Goal: Information Seeking & Learning: Learn about a topic

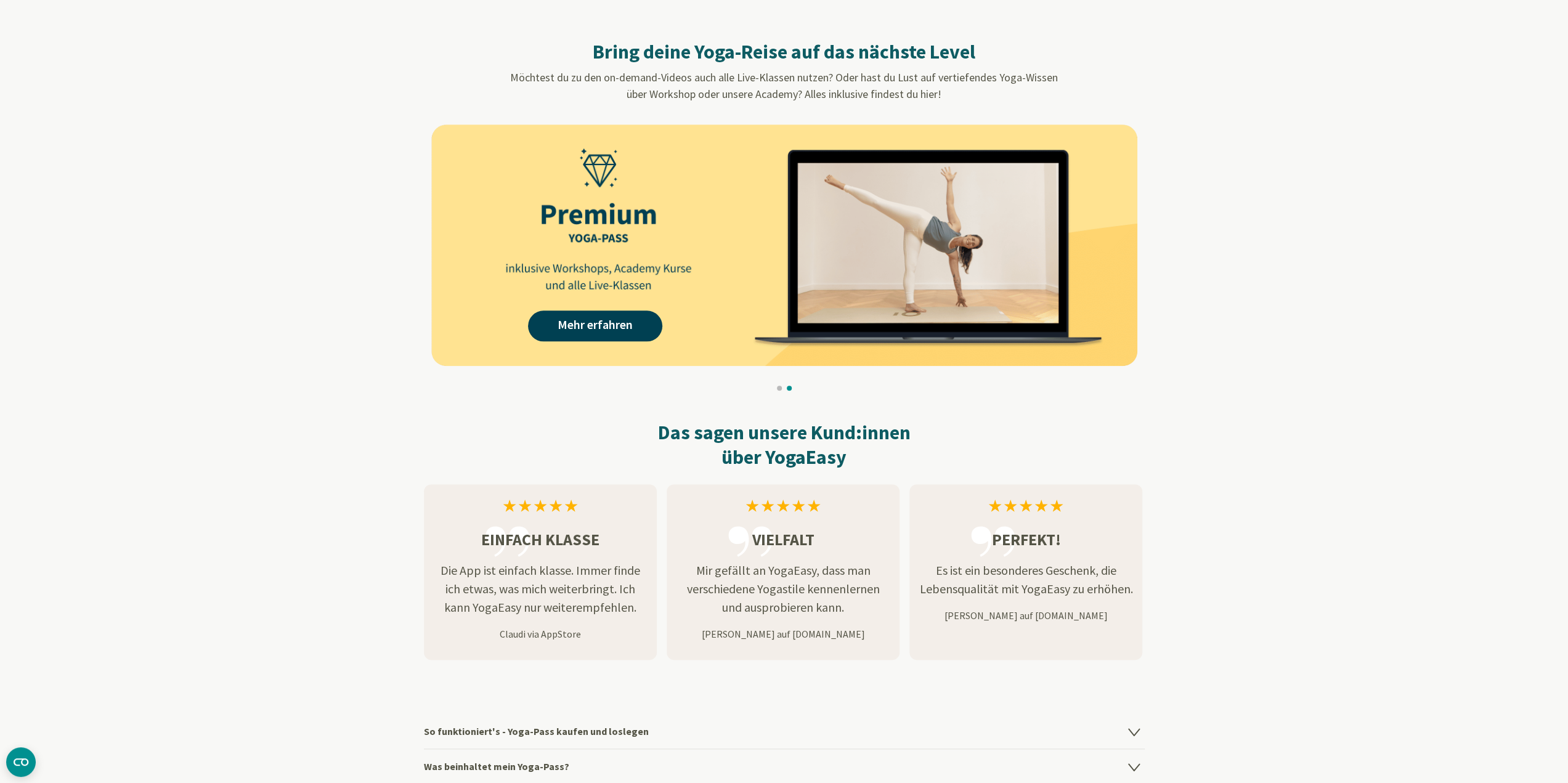
scroll to position [1356, 0]
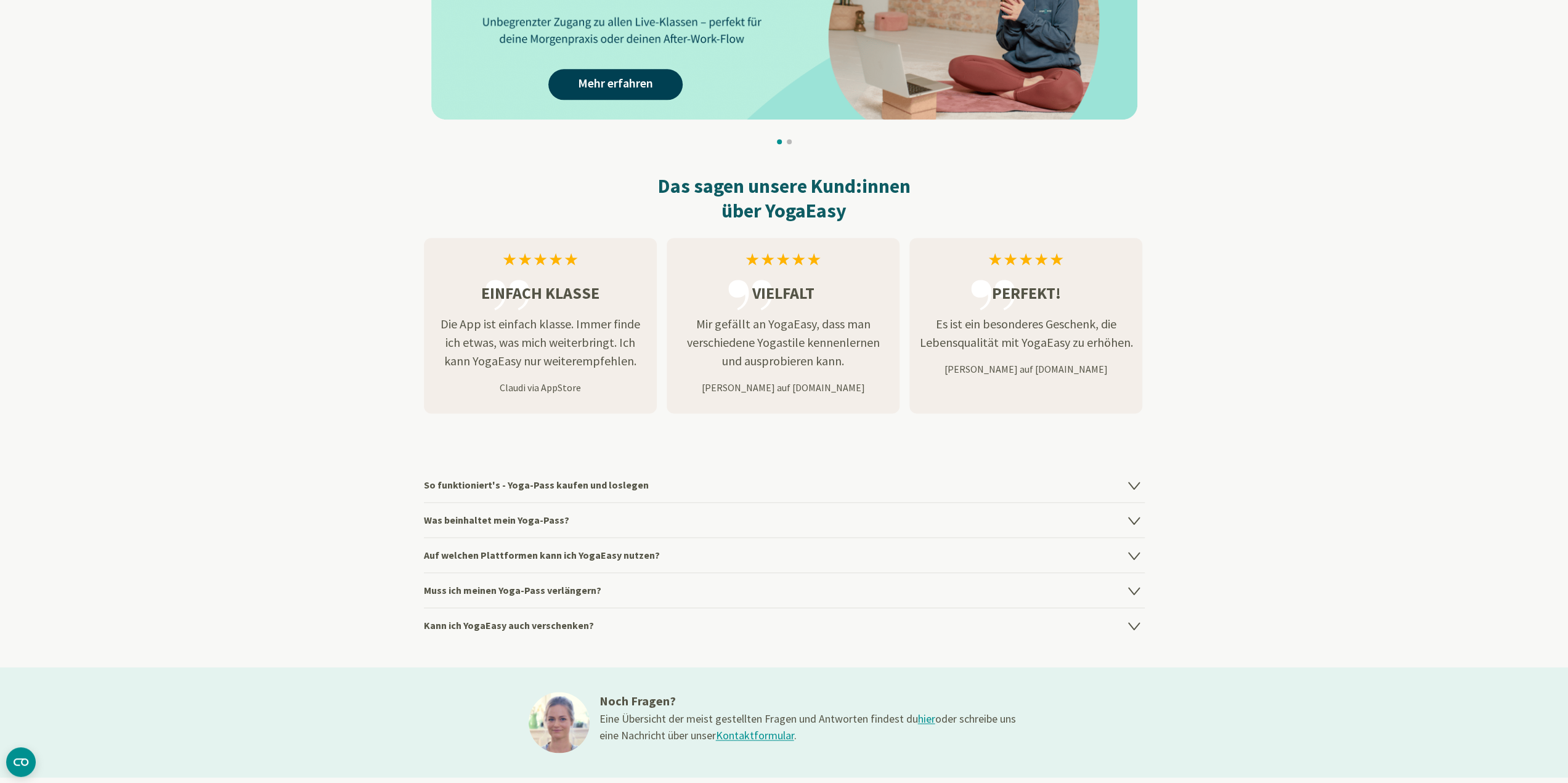
click at [701, 495] on h4 "So funktioniert's - Yoga-Pass kaufen und loslegen" at bounding box center [785, 485] width 721 height 35
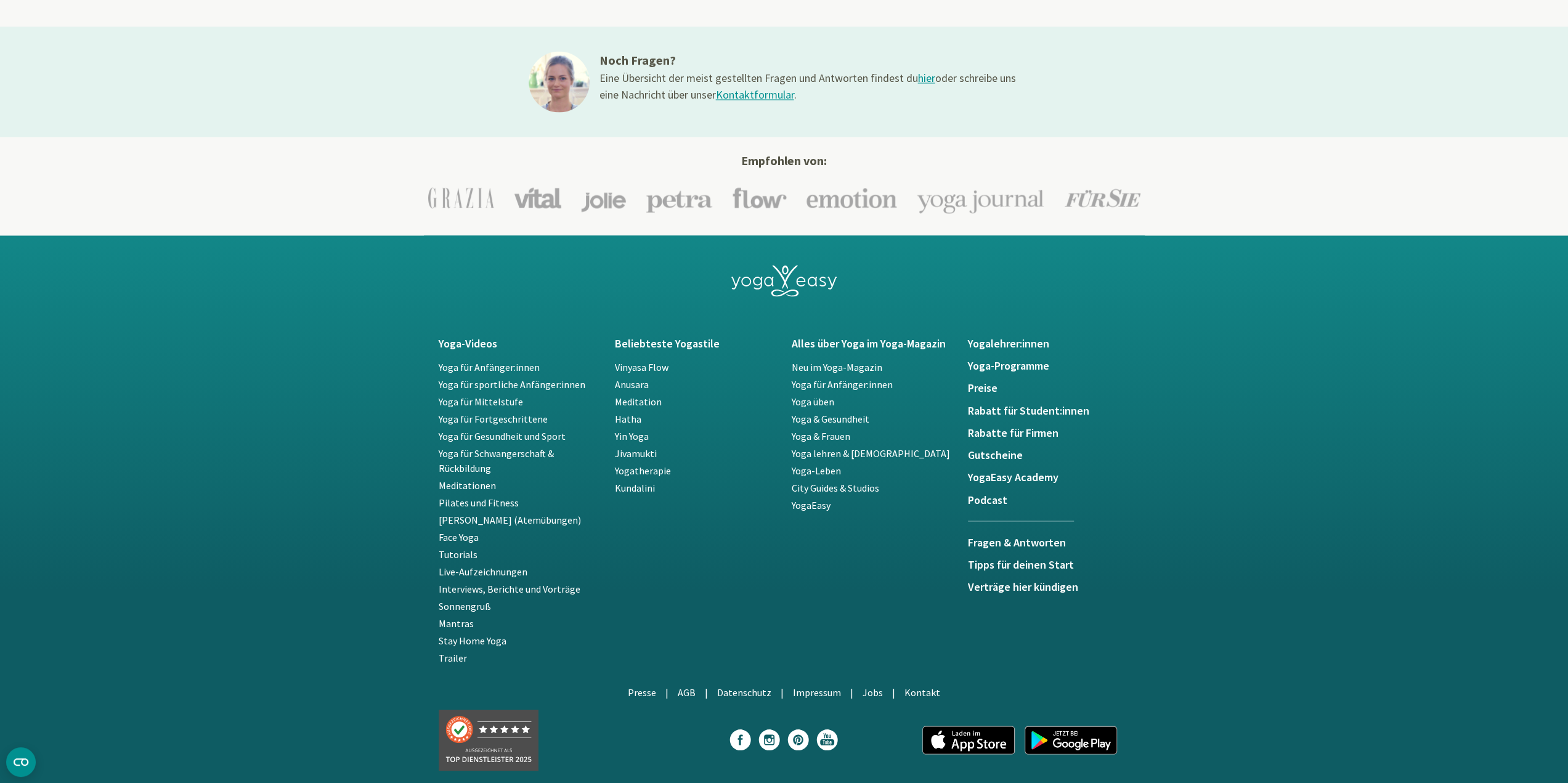
scroll to position [2095, 0]
click at [979, 393] on h5 "Preise" at bounding box center [1048, 387] width 162 height 12
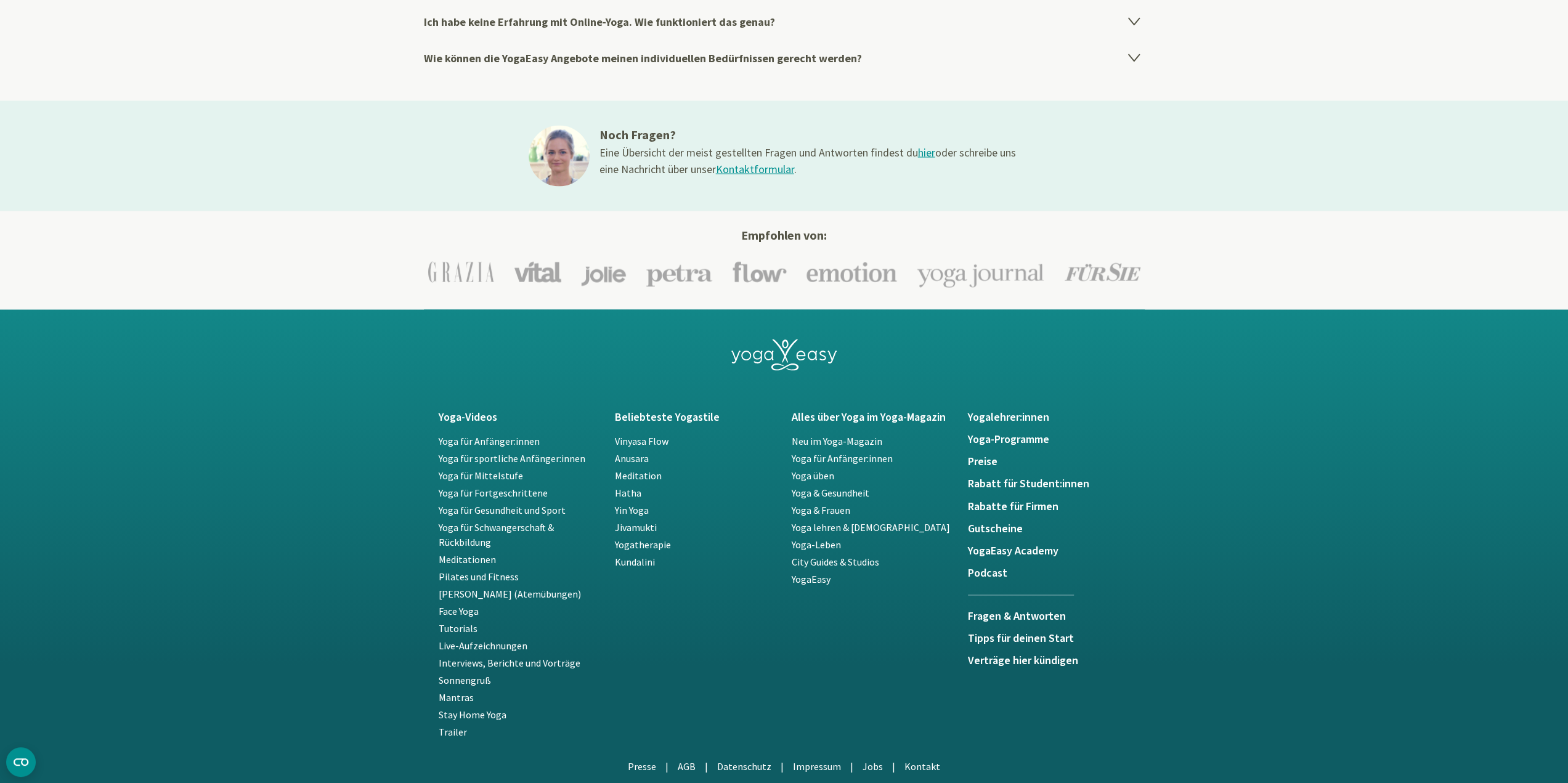
scroll to position [2465, 0]
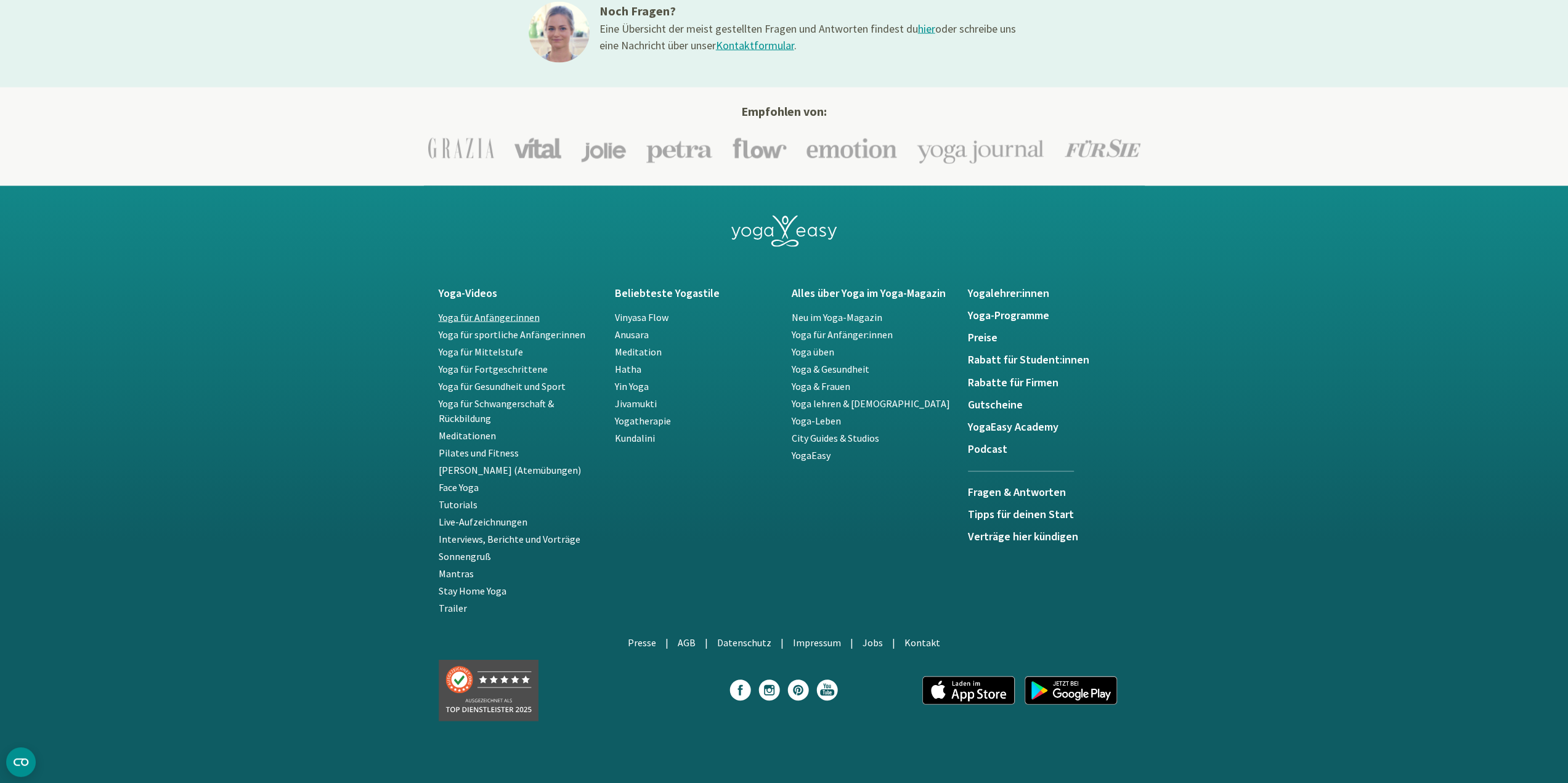
click at [509, 320] on link "Yoga für Anfänger:innen" at bounding box center [489, 317] width 101 height 12
